Goal: Navigation & Orientation: Find specific page/section

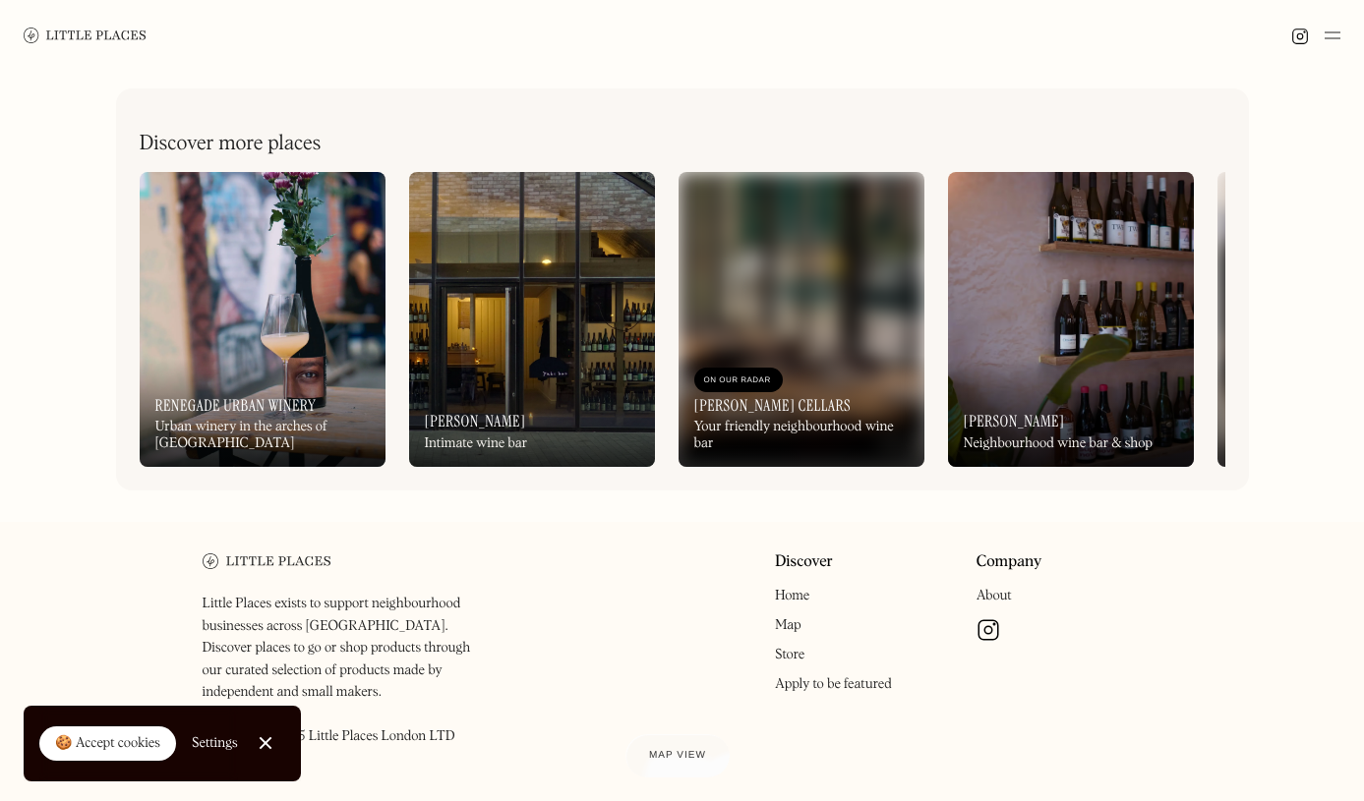
scroll to position [941, 0]
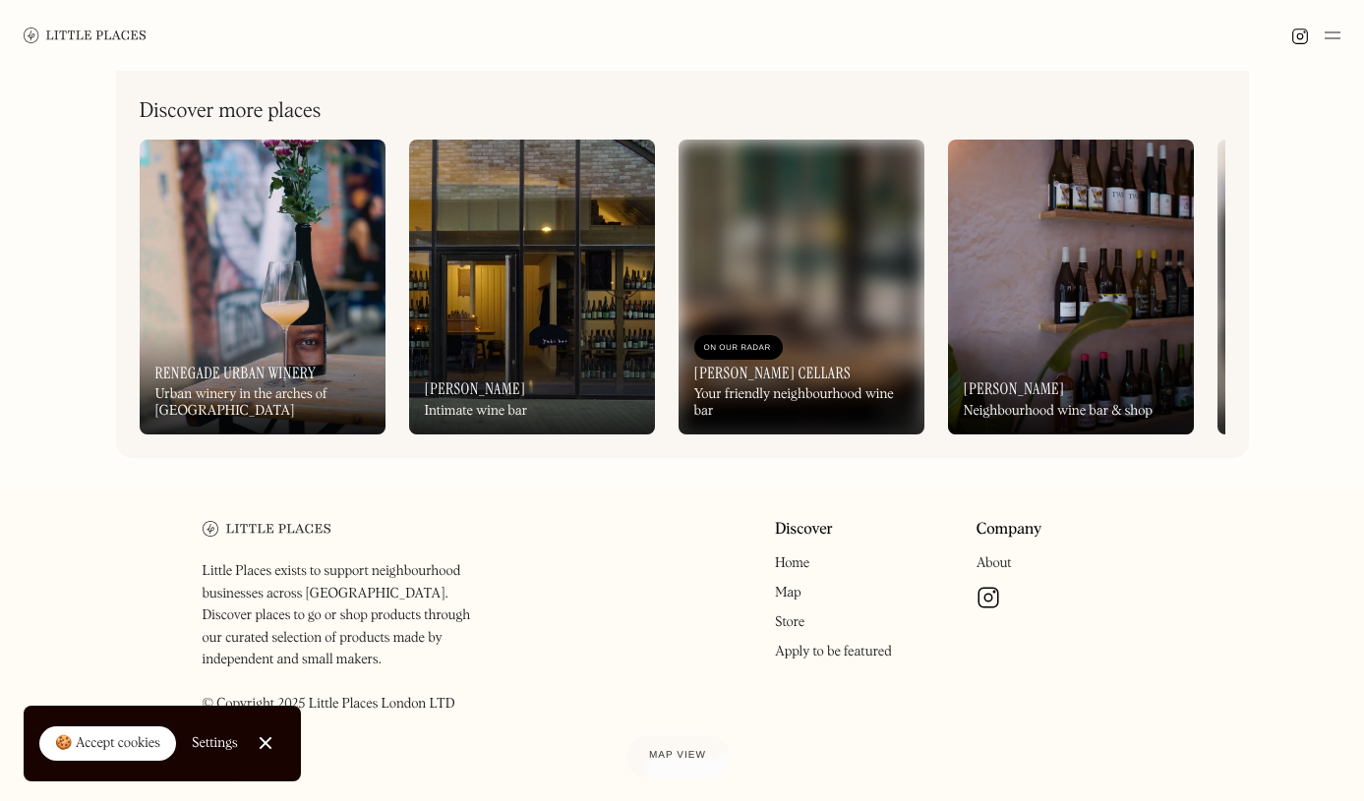
click at [500, 271] on img at bounding box center [532, 287] width 246 height 295
click at [1075, 365] on div "On Our Radar Finley's Neighbourhood wine bar & shop" at bounding box center [1071, 380] width 246 height 108
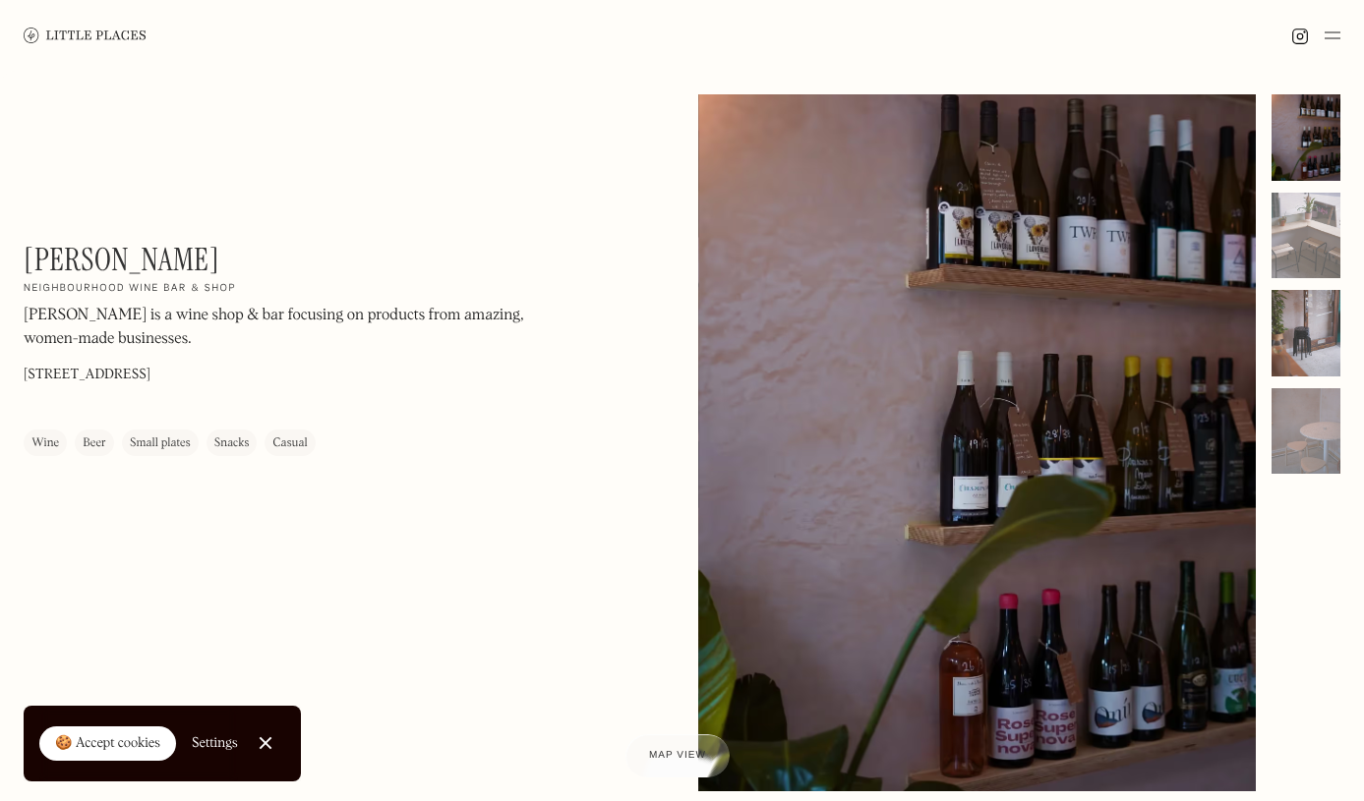
click at [1286, 327] on div at bounding box center [1305, 333] width 69 height 87
